Goal: Information Seeking & Learning: Learn about a topic

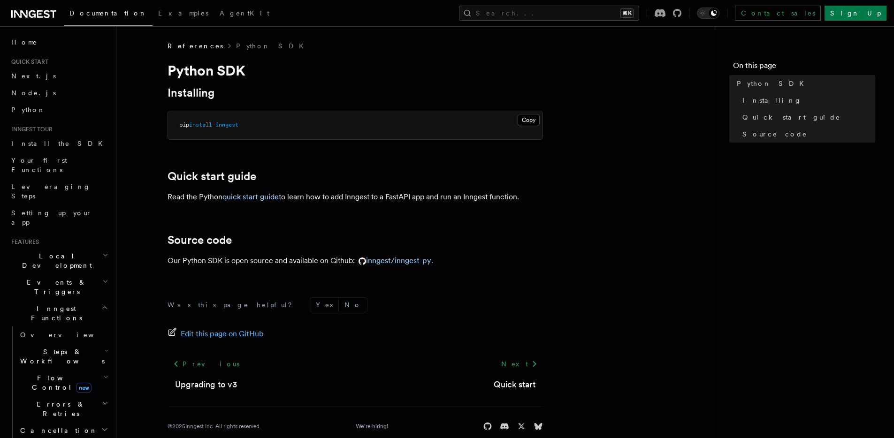
scroll to position [15, 0]
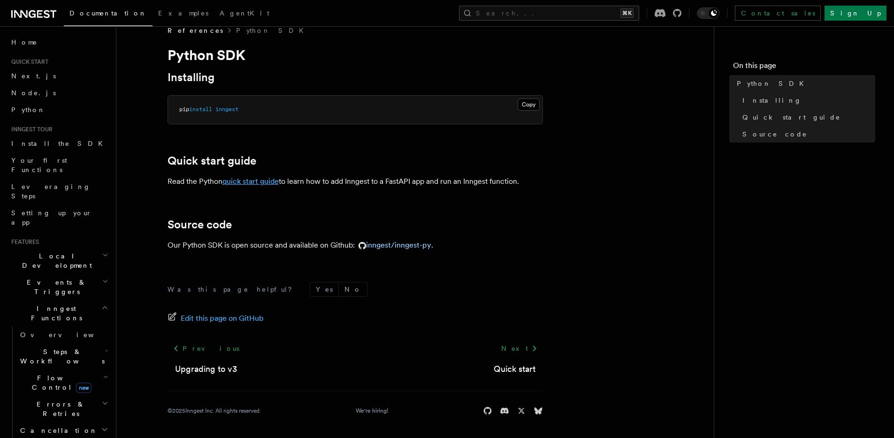
click at [246, 184] on link "quick start guide" at bounding box center [250, 181] width 56 height 9
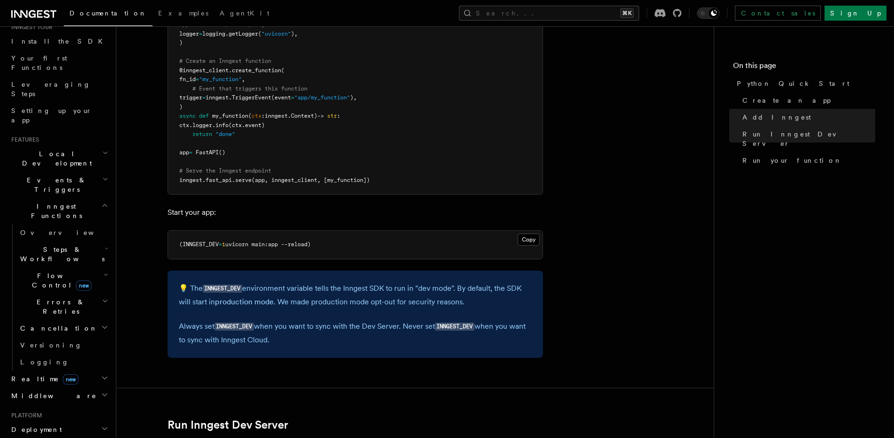
scroll to position [105, 0]
click at [38, 423] on span "Deployment" at bounding box center [35, 427] width 54 height 9
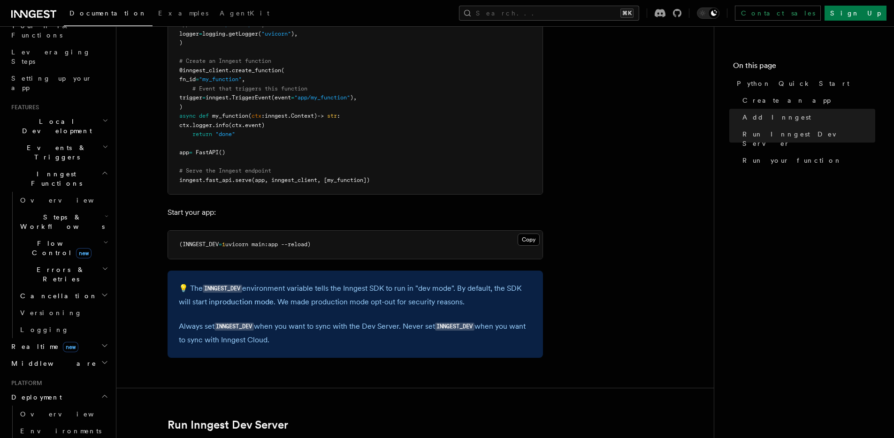
scroll to position [135, 0]
click at [38, 410] on span "Overview" at bounding box center [68, 414] width 97 height 8
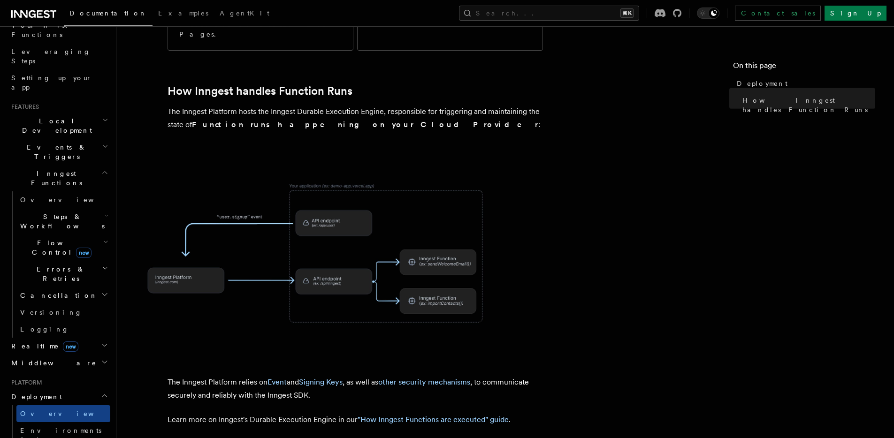
scroll to position [244, 0]
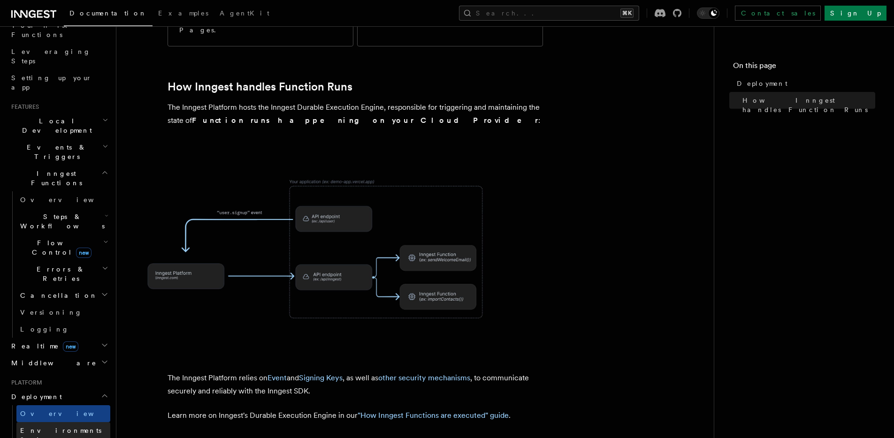
click at [38, 426] on span "Environments & Apps" at bounding box center [65, 435] width 90 height 19
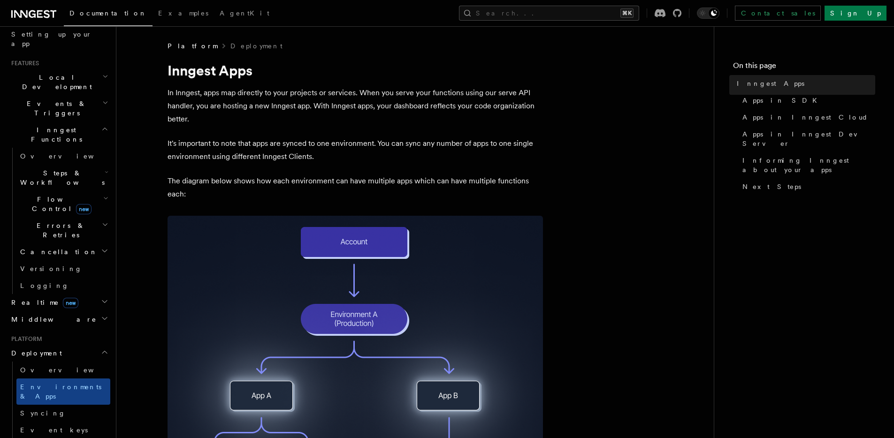
scroll to position [194, 0]
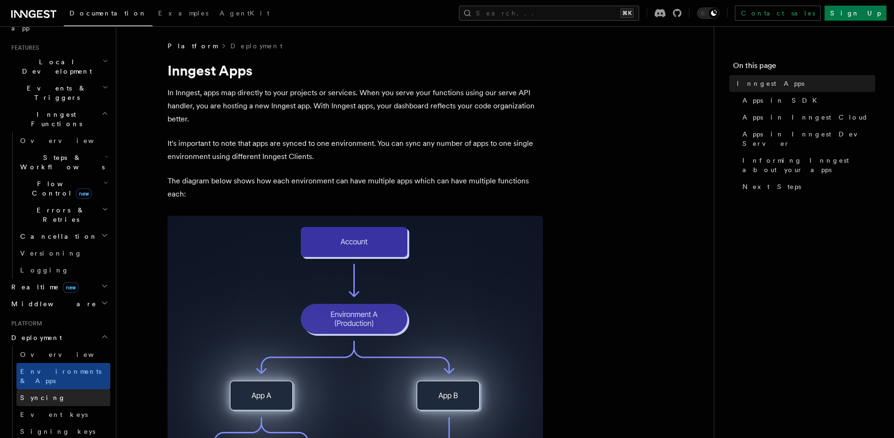
click at [28, 390] on link "Syncing" at bounding box center [63, 398] width 94 height 17
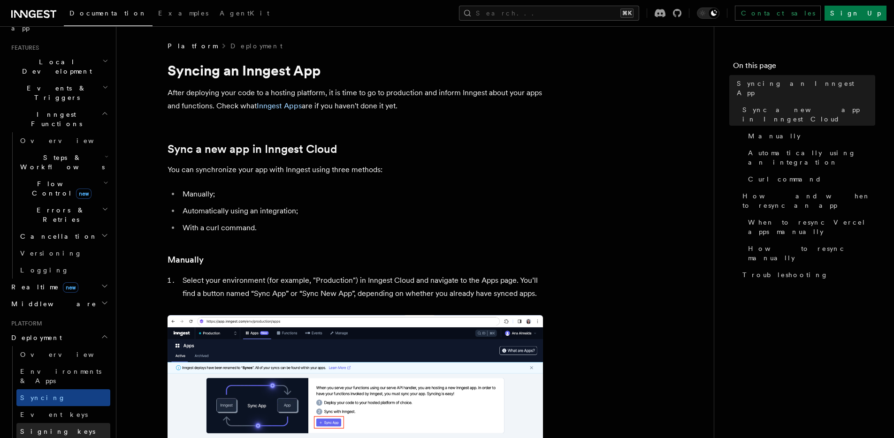
click at [36, 423] on link "Signing keys" at bounding box center [63, 431] width 94 height 17
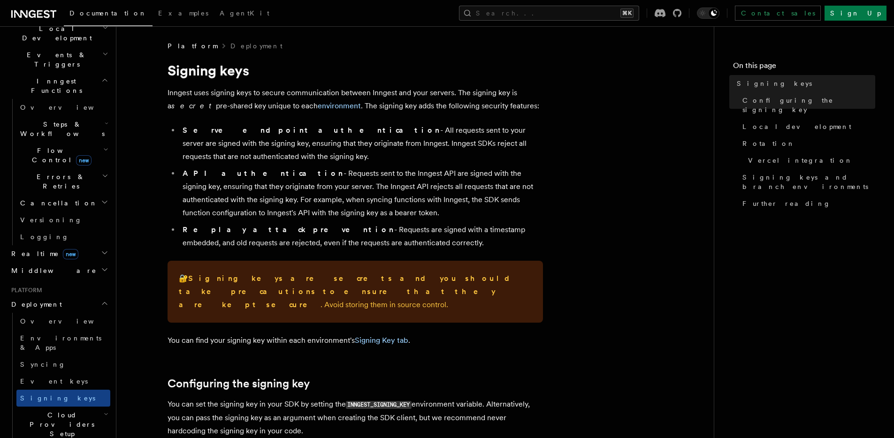
scroll to position [229, 0]
click at [37, 405] on h2 "Cloud Providers Setup" at bounding box center [63, 423] width 94 height 36
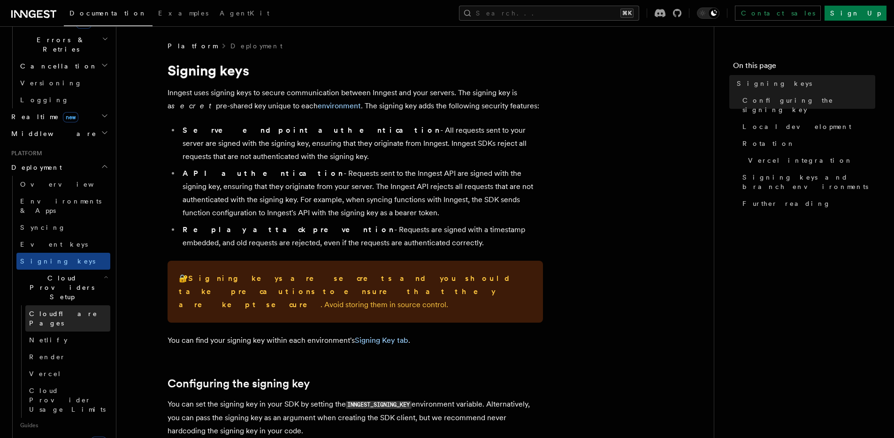
scroll to position [373, 0]
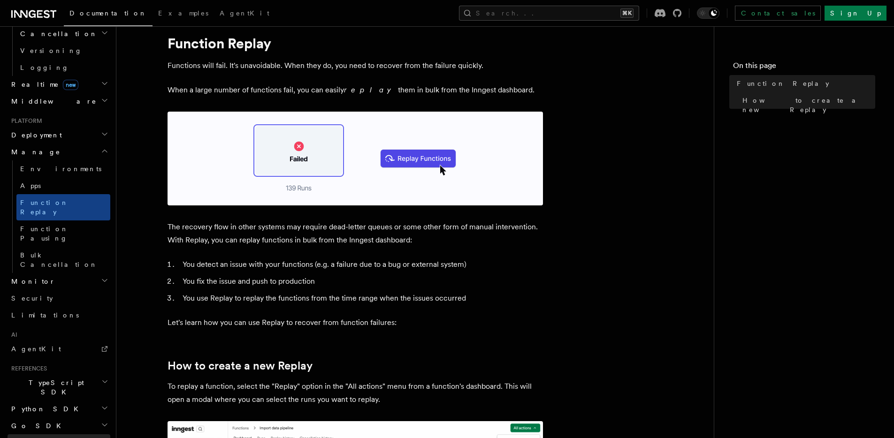
scroll to position [50, 0]
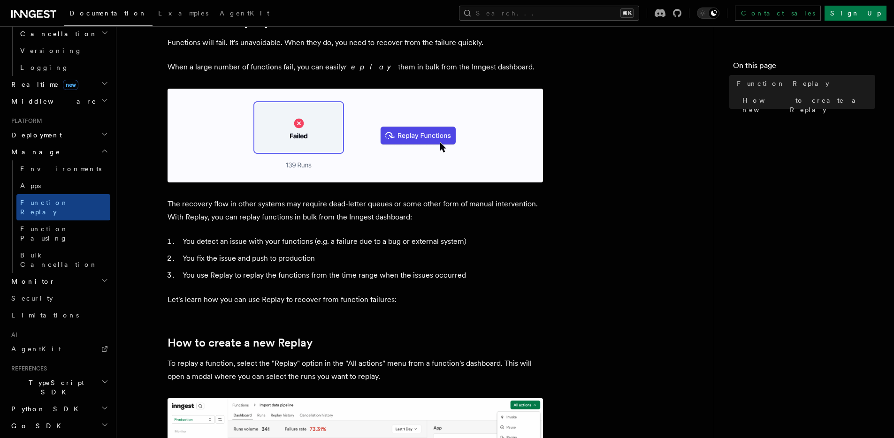
click at [31, 405] on span "Python SDK" at bounding box center [46, 409] width 76 height 9
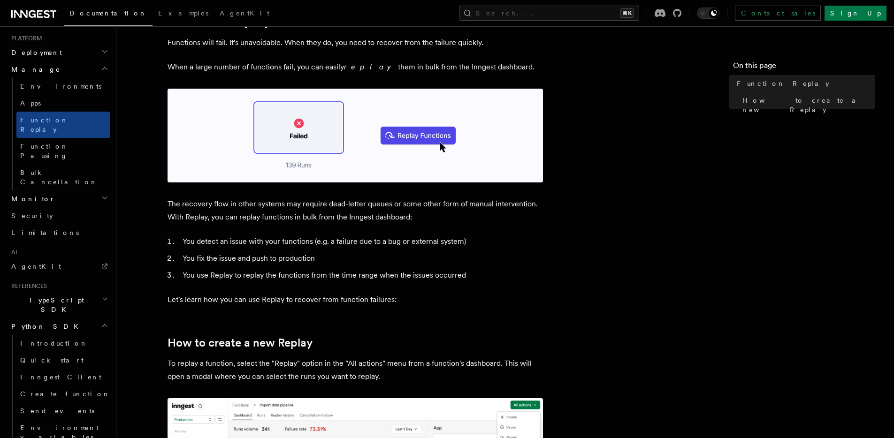
scroll to position [499, 0]
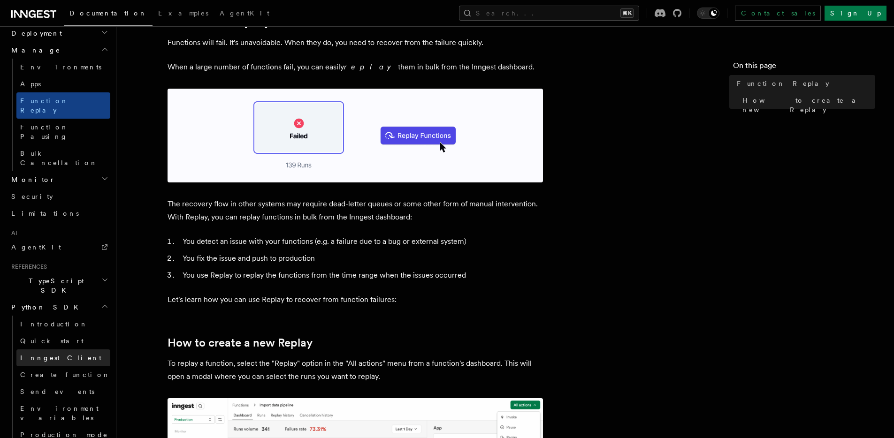
click at [30, 354] on span "Inngest Client" at bounding box center [60, 358] width 81 height 8
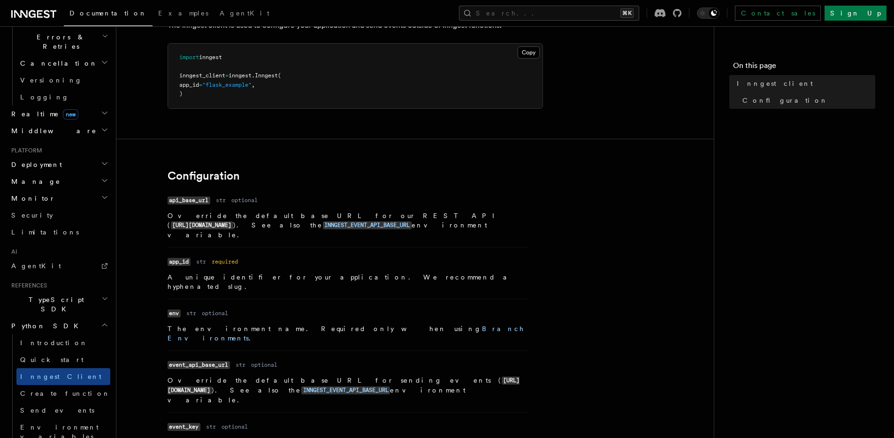
scroll to position [354, 0]
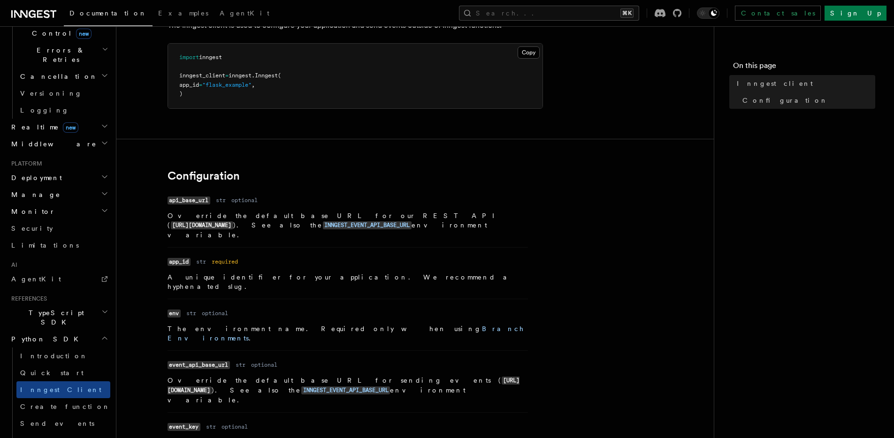
click at [46, 308] on span "TypeScript SDK" at bounding box center [55, 317] width 94 height 19
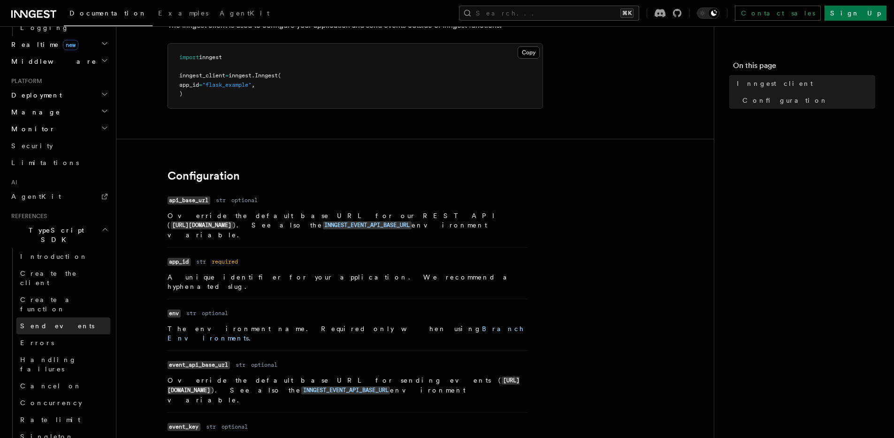
scroll to position [440, 0]
click at [51, 267] on span "Create the client" at bounding box center [48, 275] width 57 height 17
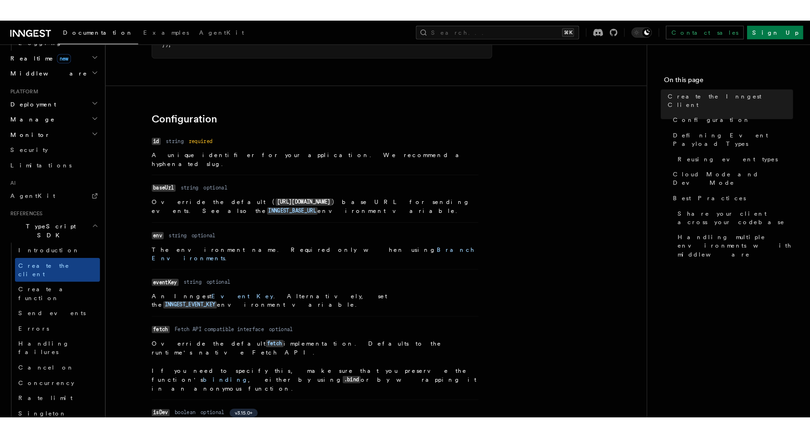
scroll to position [153, 0]
